Goal: Find specific page/section: Find specific page/section

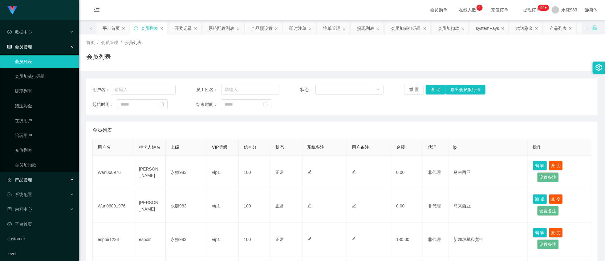
click at [25, 180] on span "产品管理" at bounding box center [19, 179] width 25 height 5
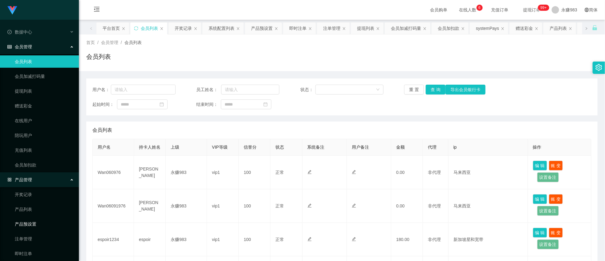
click at [30, 228] on link "产品预设置" at bounding box center [44, 224] width 59 height 12
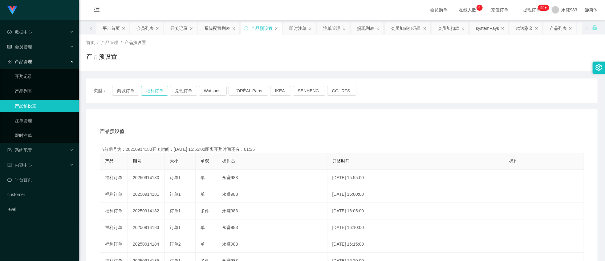
click at [152, 89] on button "福利订单" at bounding box center [154, 91] width 27 height 10
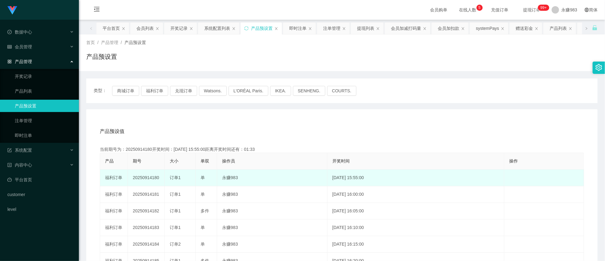
drag, startPoint x: 151, startPoint y: 178, endPoint x: 158, endPoint y: 179, distance: 6.8
click at [158, 179] on td "20250914180" at bounding box center [146, 178] width 37 height 17
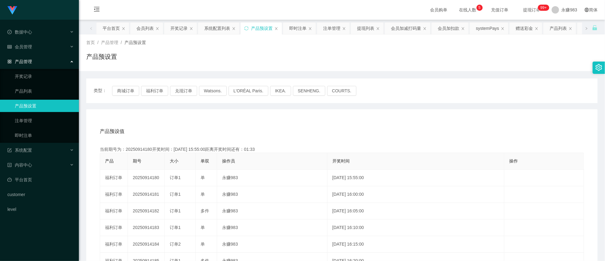
copy td "180"
click at [155, 95] on button "福利订单" at bounding box center [154, 91] width 27 height 10
click at [155, 91] on button "福利订单" at bounding box center [154, 91] width 27 height 10
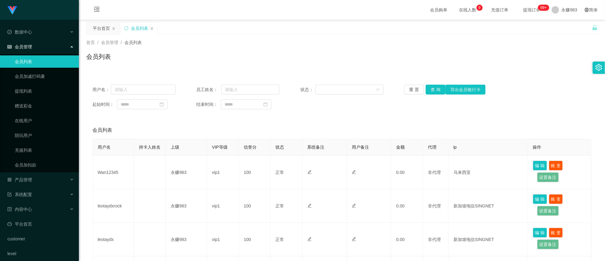
scroll to position [103, 0]
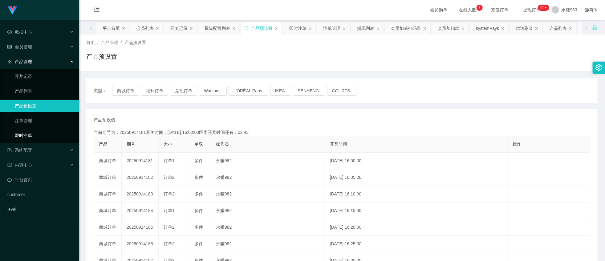
click at [35, 137] on link "即时注单" at bounding box center [44, 135] width 59 height 12
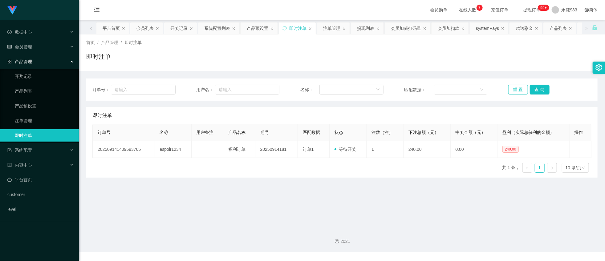
click at [510, 86] on button "重 置" at bounding box center [518, 90] width 20 height 10
click at [512, 90] on button "重 置" at bounding box center [518, 90] width 20 height 10
click at [508, 85] on button "重 置" at bounding box center [518, 90] width 20 height 10
click at [517, 87] on button "重 置" at bounding box center [518, 90] width 20 height 10
click at [512, 90] on button "重 置" at bounding box center [518, 90] width 20 height 10
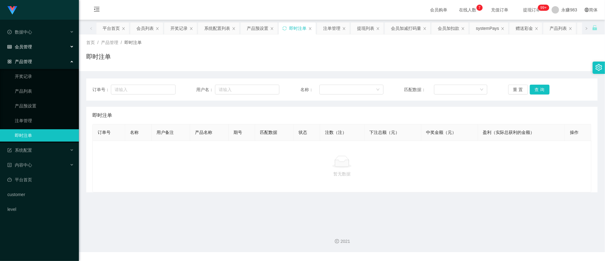
click at [31, 43] on div "会员管理" at bounding box center [39, 47] width 79 height 12
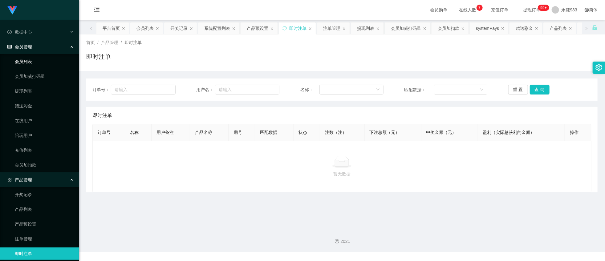
click at [31, 61] on link "会员列表" at bounding box center [44, 61] width 59 height 12
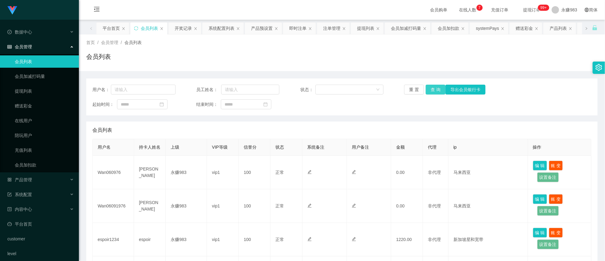
click at [429, 89] on button "查 询" at bounding box center [435, 90] width 20 height 10
